Goal: Task Accomplishment & Management: Use online tool/utility

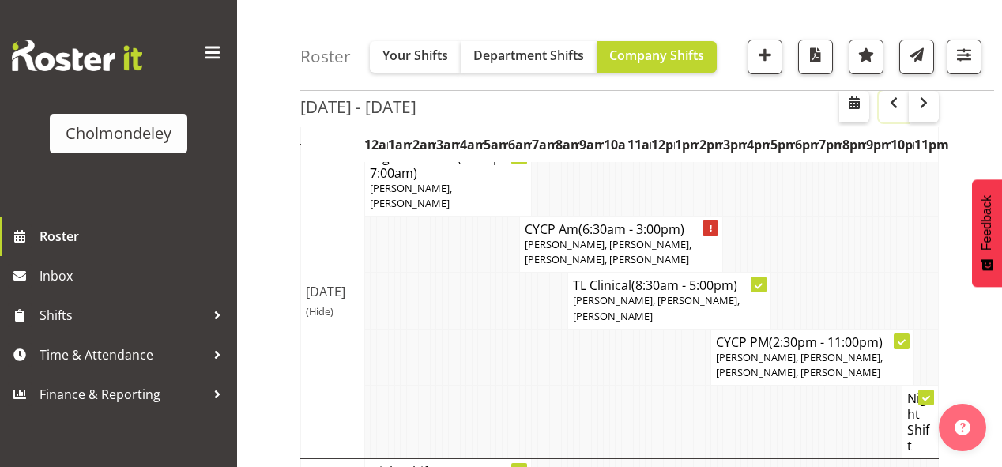
click at [894, 107] on span "button" at bounding box center [893, 102] width 19 height 19
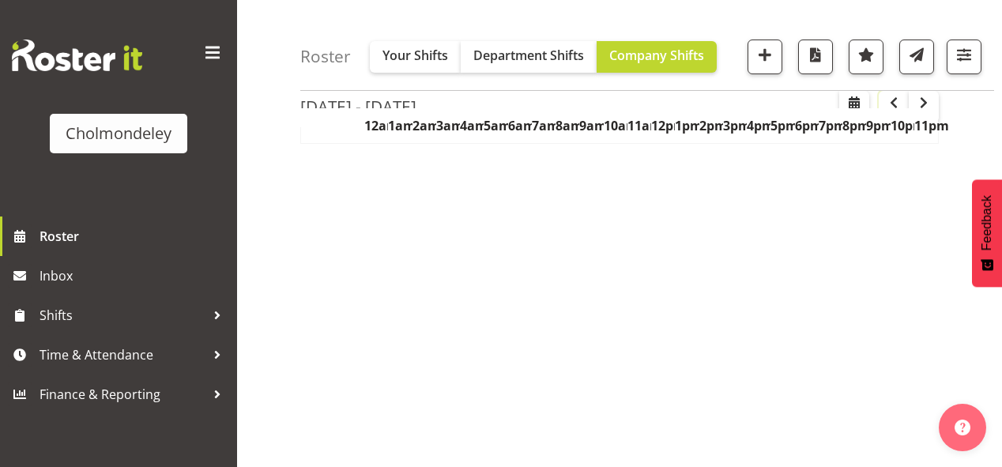
scroll to position [314, 0]
click at [894, 107] on span "button" at bounding box center [893, 102] width 19 height 19
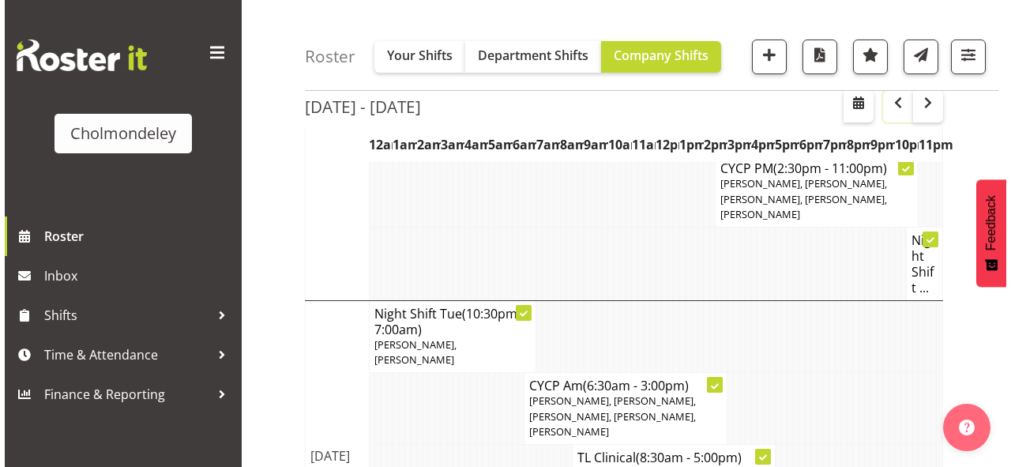
scroll to position [782, 0]
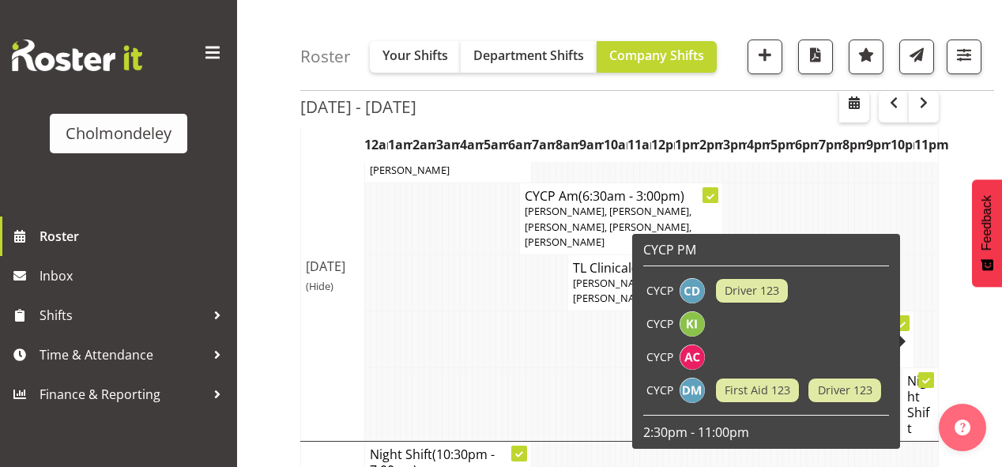
click at [919, 373] on h4 "Night Shift" at bounding box center [920, 404] width 26 height 63
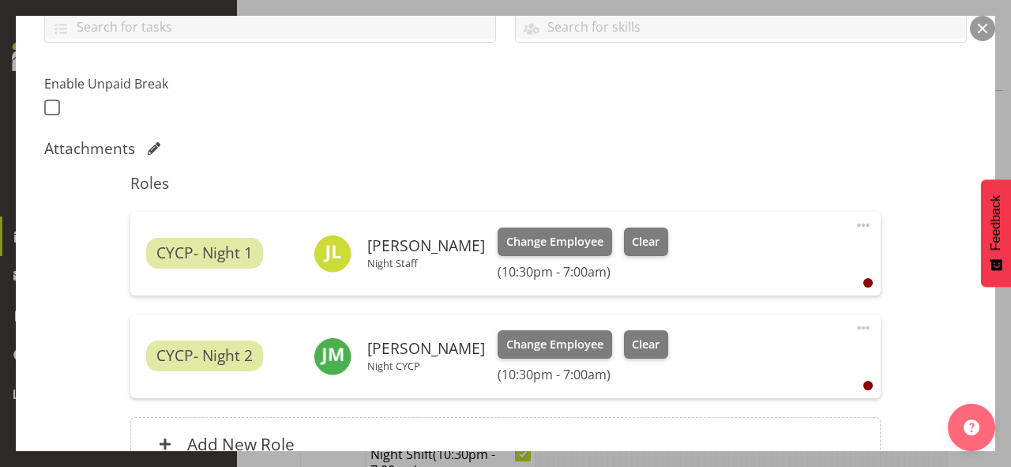
scroll to position [538, 0]
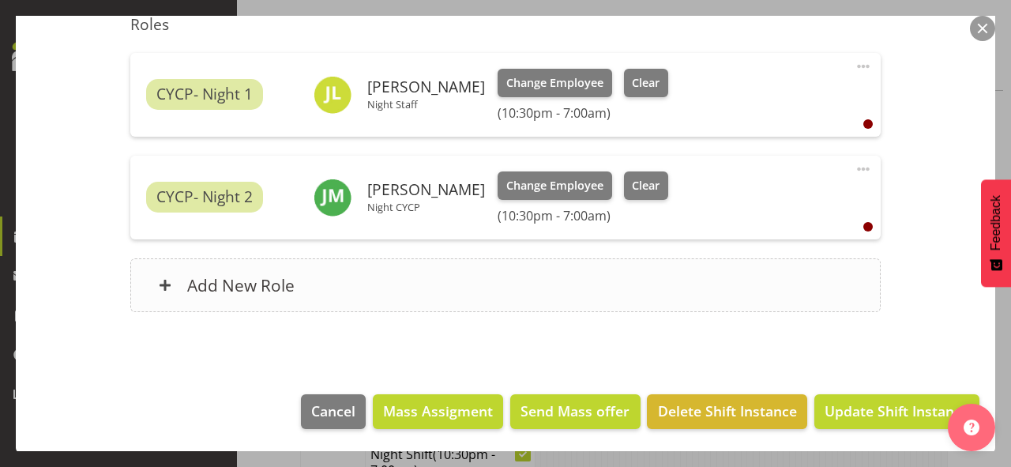
click at [389, 280] on div "Add New Role" at bounding box center [505, 285] width 750 height 54
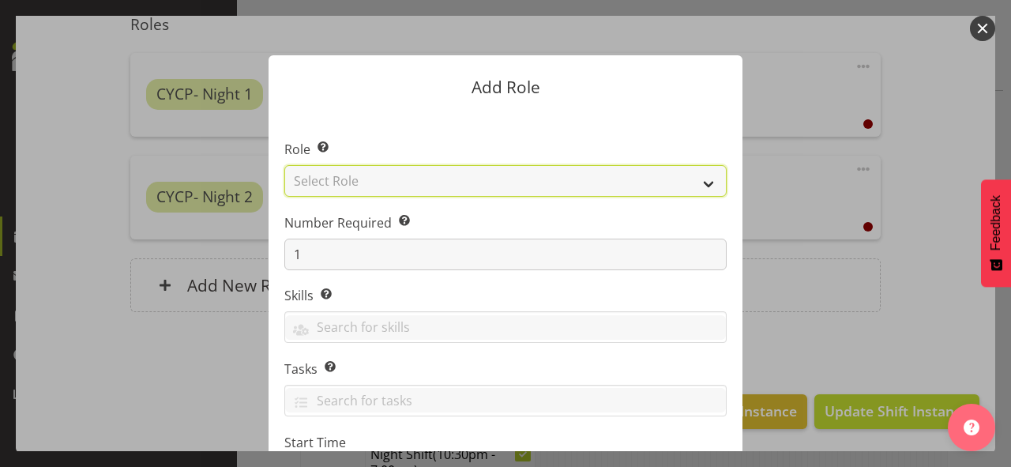
click at [374, 172] on select "Select Role Awhi Team CYCP CYCP Casual CYCP Part Time CYCP volunteer CYCP- Nigh…" at bounding box center [505, 181] width 442 height 32
select select "209"
click at [284, 165] on select "Select Role Awhi Team CYCP CYCP Casual CYCP Part Time CYCP volunteer CYCP- Nigh…" at bounding box center [505, 181] width 442 height 32
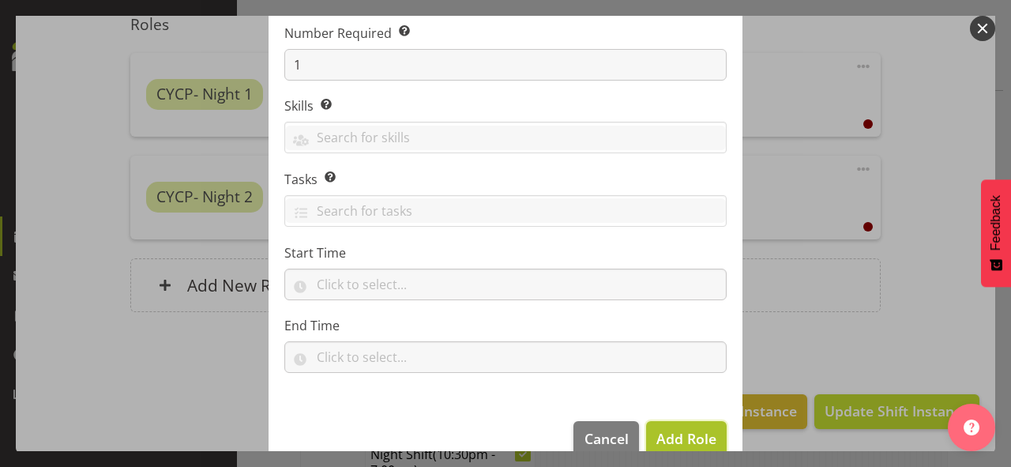
click at [686, 438] on span "Add Role" at bounding box center [686, 438] width 60 height 19
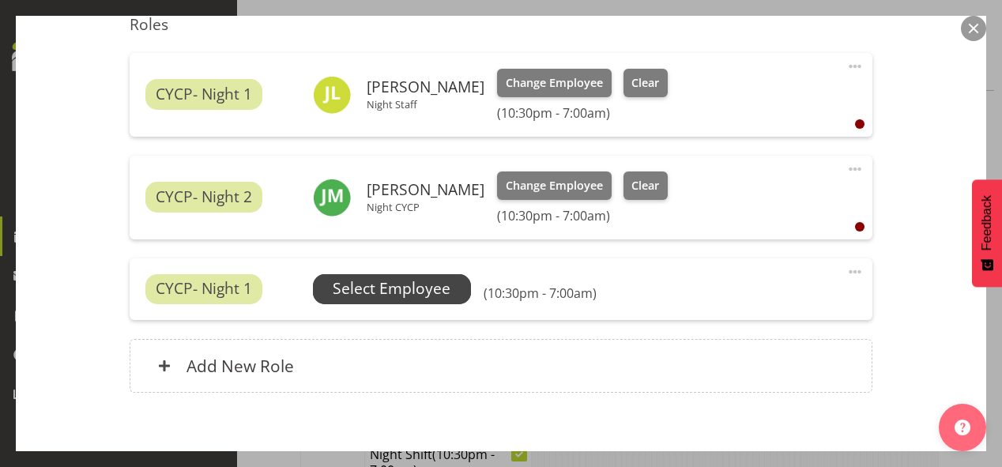
click at [402, 281] on span "Select Employee" at bounding box center [392, 288] width 118 height 23
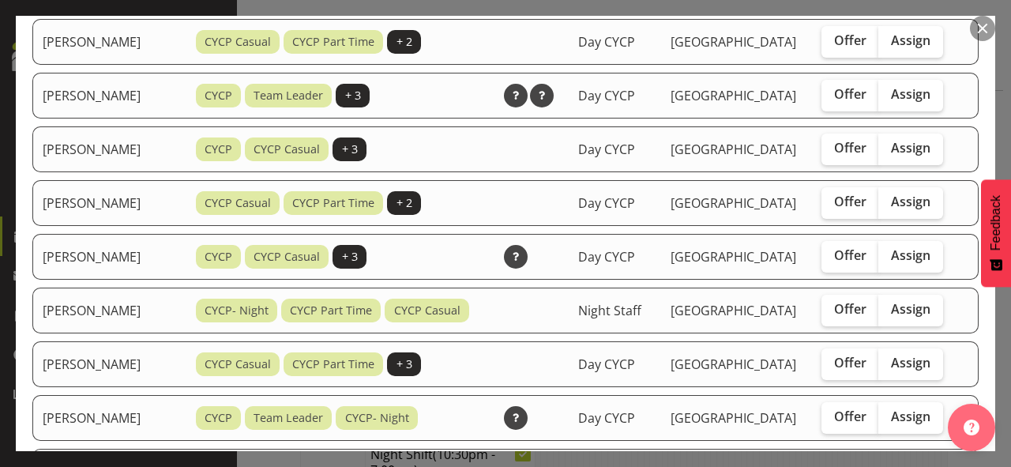
scroll to position [821, 0]
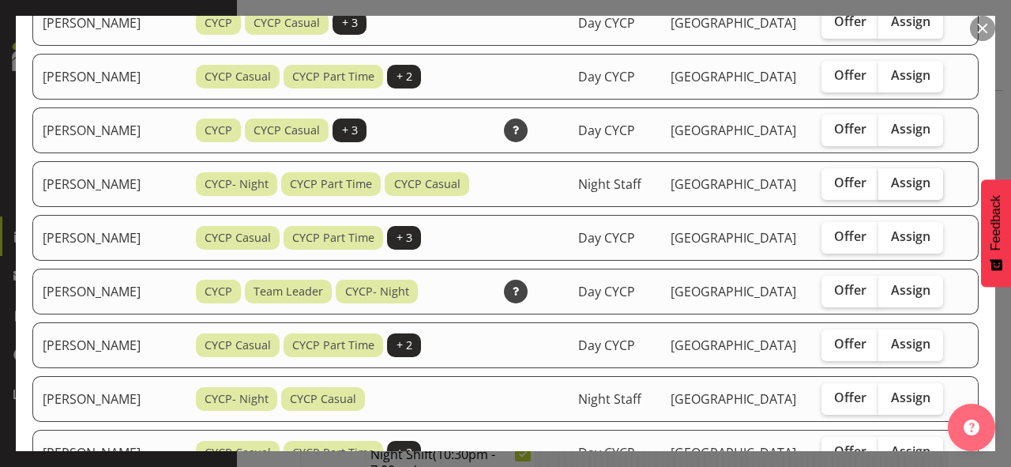
click at [907, 190] on span "Assign" at bounding box center [910, 183] width 39 height 16
click at [889, 188] on input "Assign" at bounding box center [883, 183] width 10 height 10
checkbox input "true"
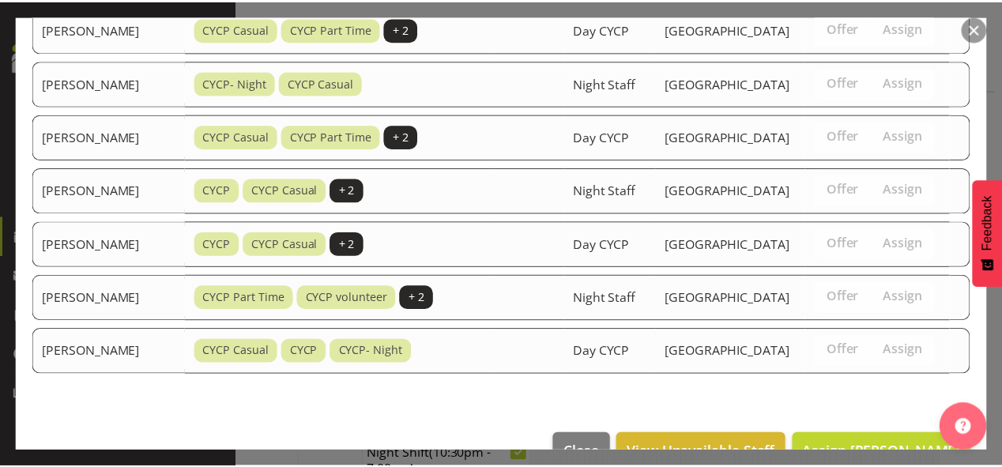
scroll to position [1319, 0]
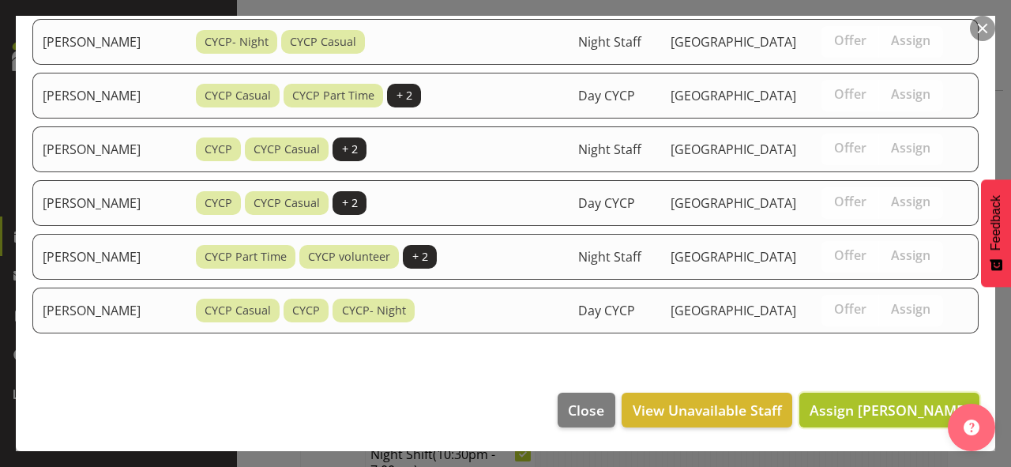
click at [923, 404] on span "Assign [PERSON_NAME]" at bounding box center [890, 409] width 160 height 19
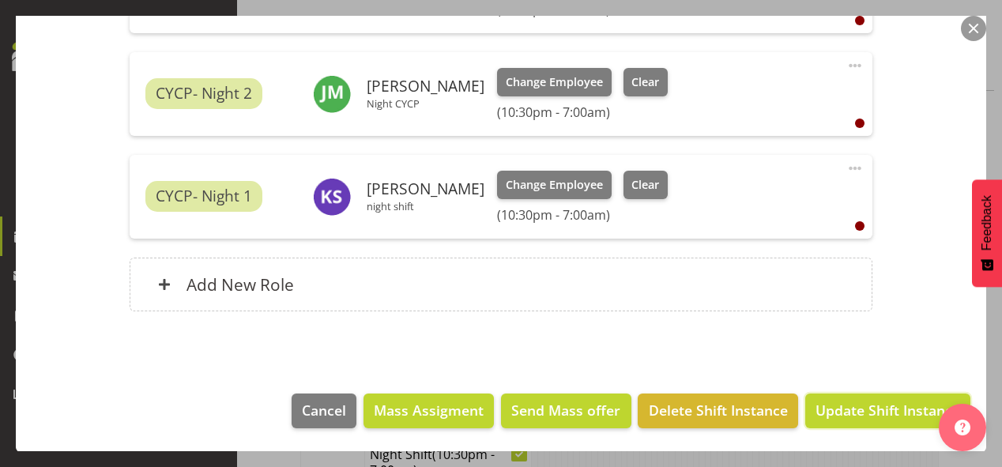
click at [863, 411] on span "Update Shift Instance" at bounding box center [887, 410] width 145 height 21
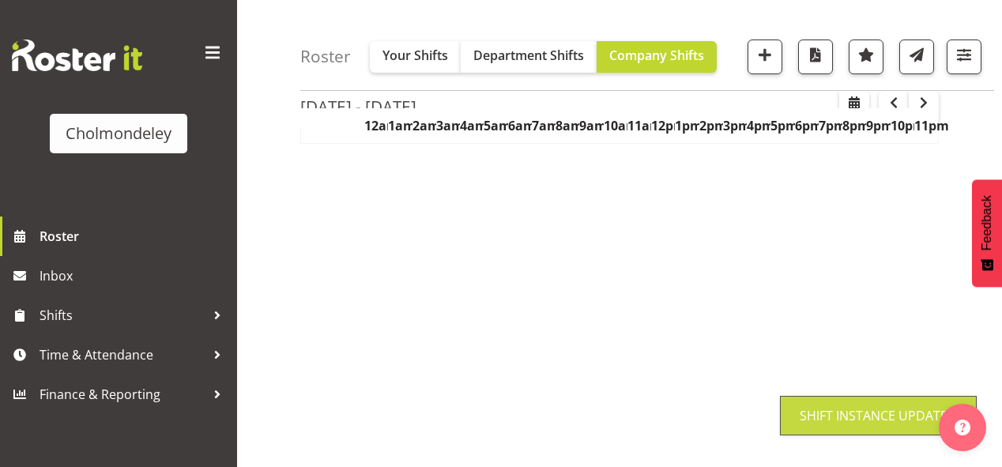
scroll to position [314, 0]
